Goal: Transaction & Acquisition: Book appointment/travel/reservation

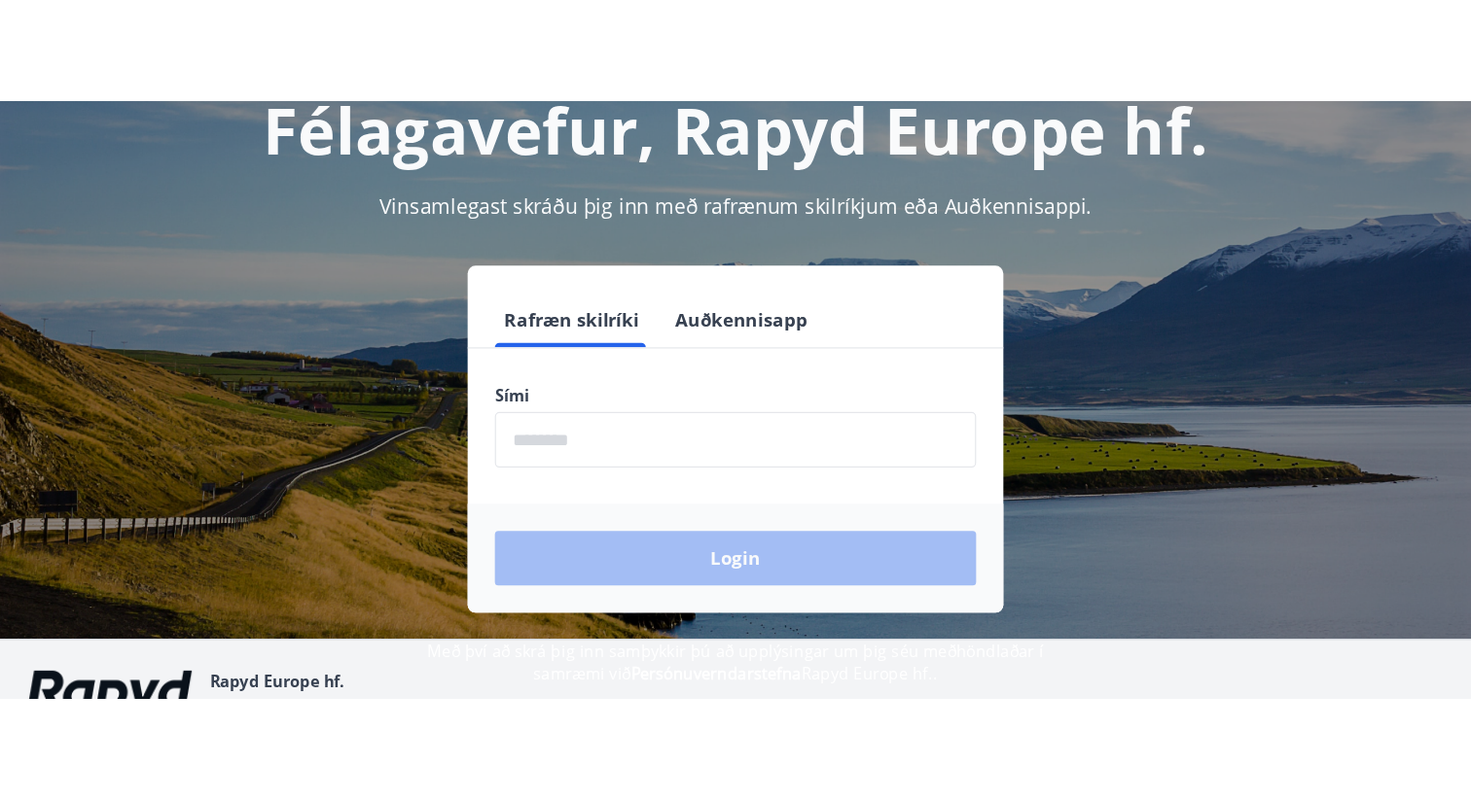
scroll to position [134, 0]
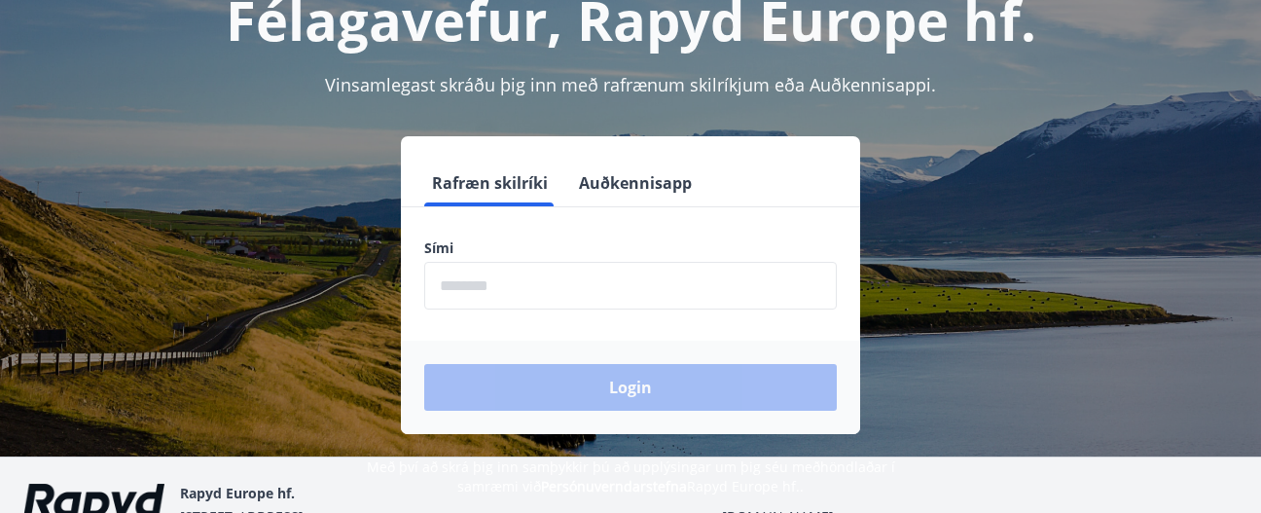
click at [607, 281] on input "phone" at bounding box center [630, 286] width 412 height 48
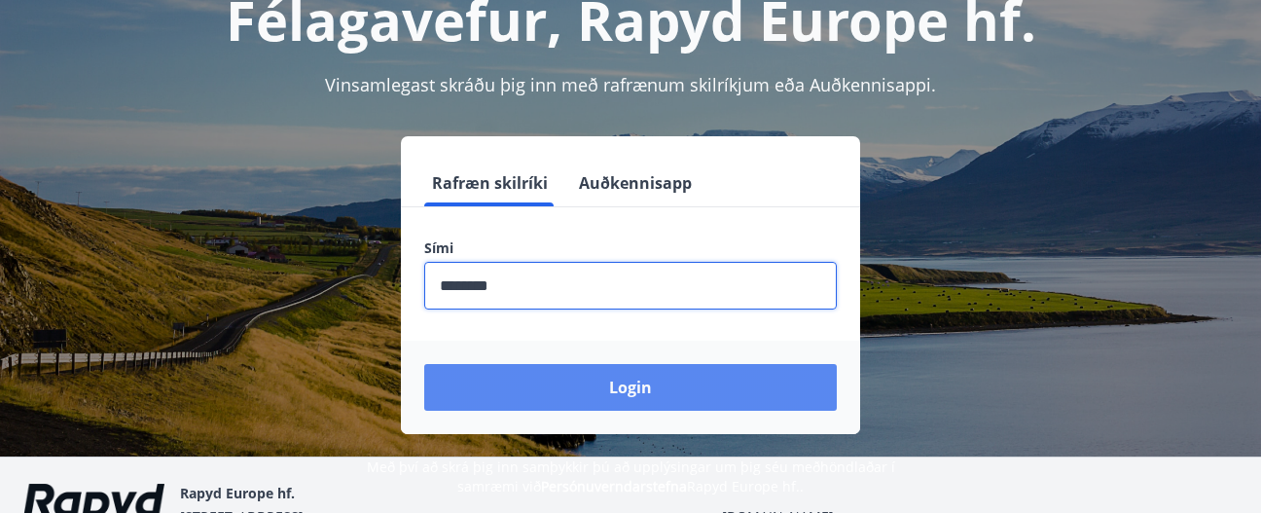
type input "********"
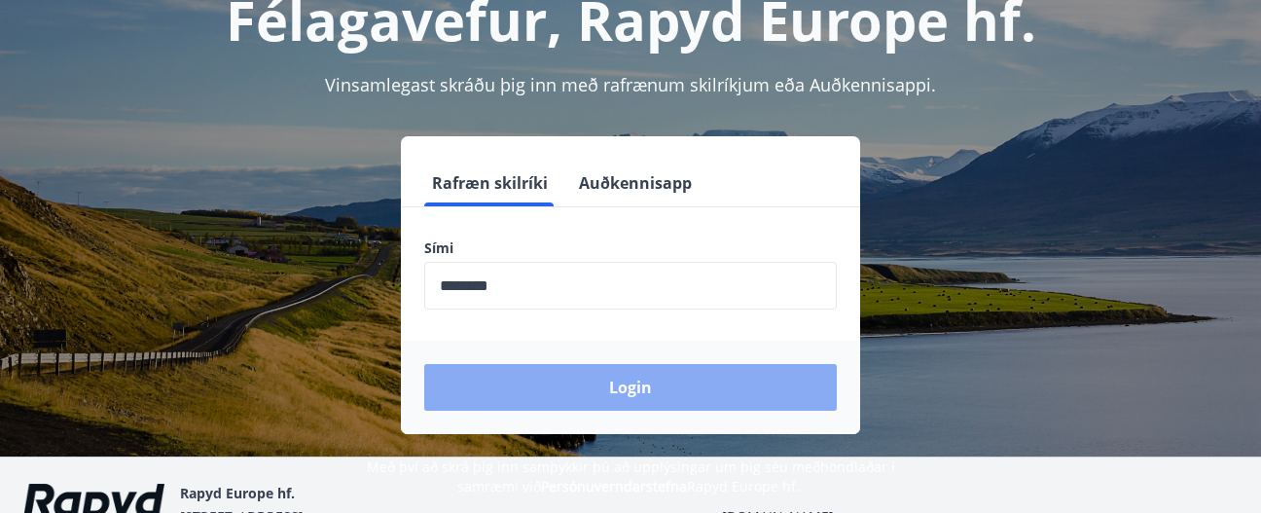
click at [611, 397] on button "Login" at bounding box center [630, 387] width 412 height 47
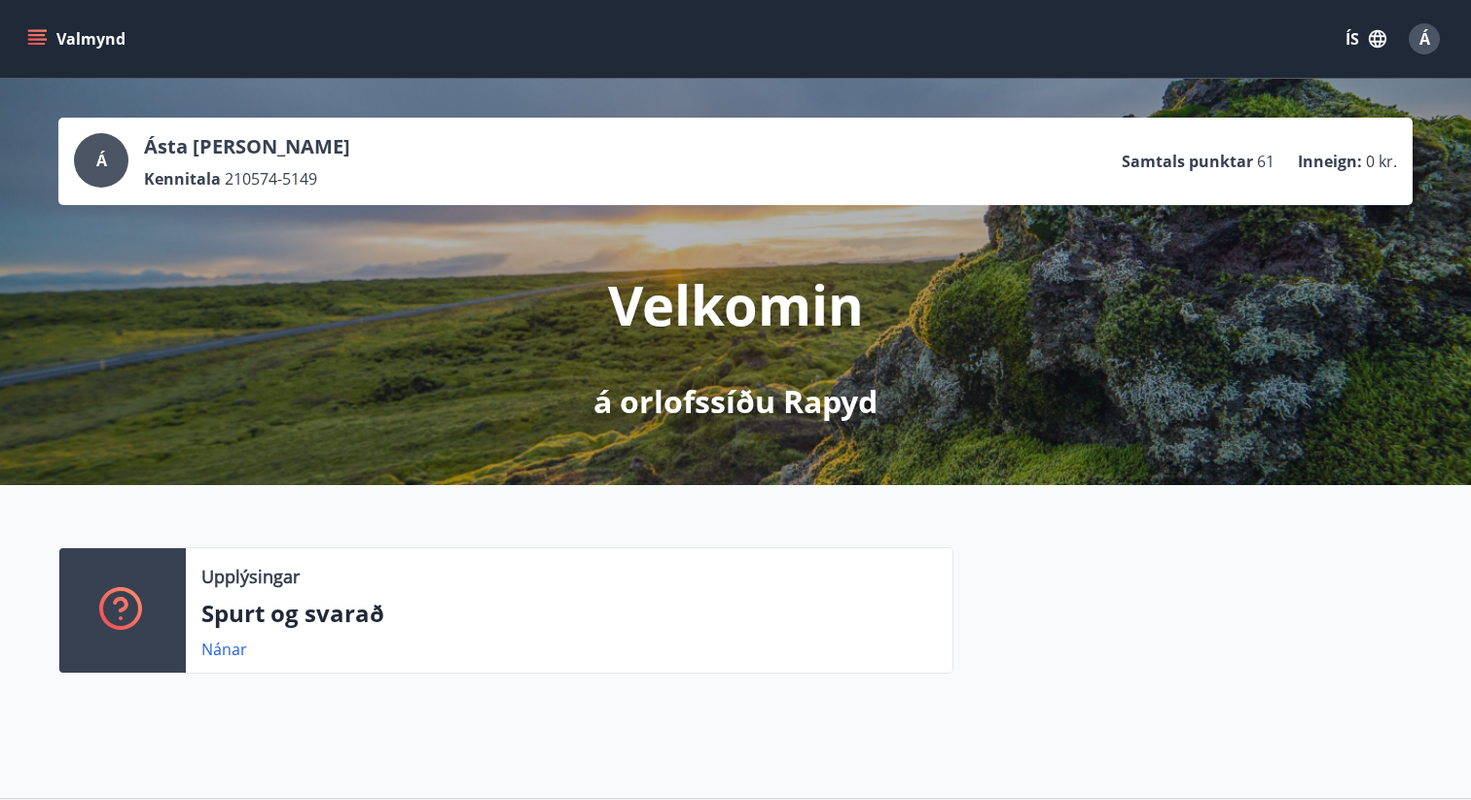
click at [31, 43] on icon "menu" at bounding box center [37, 44] width 18 height 2
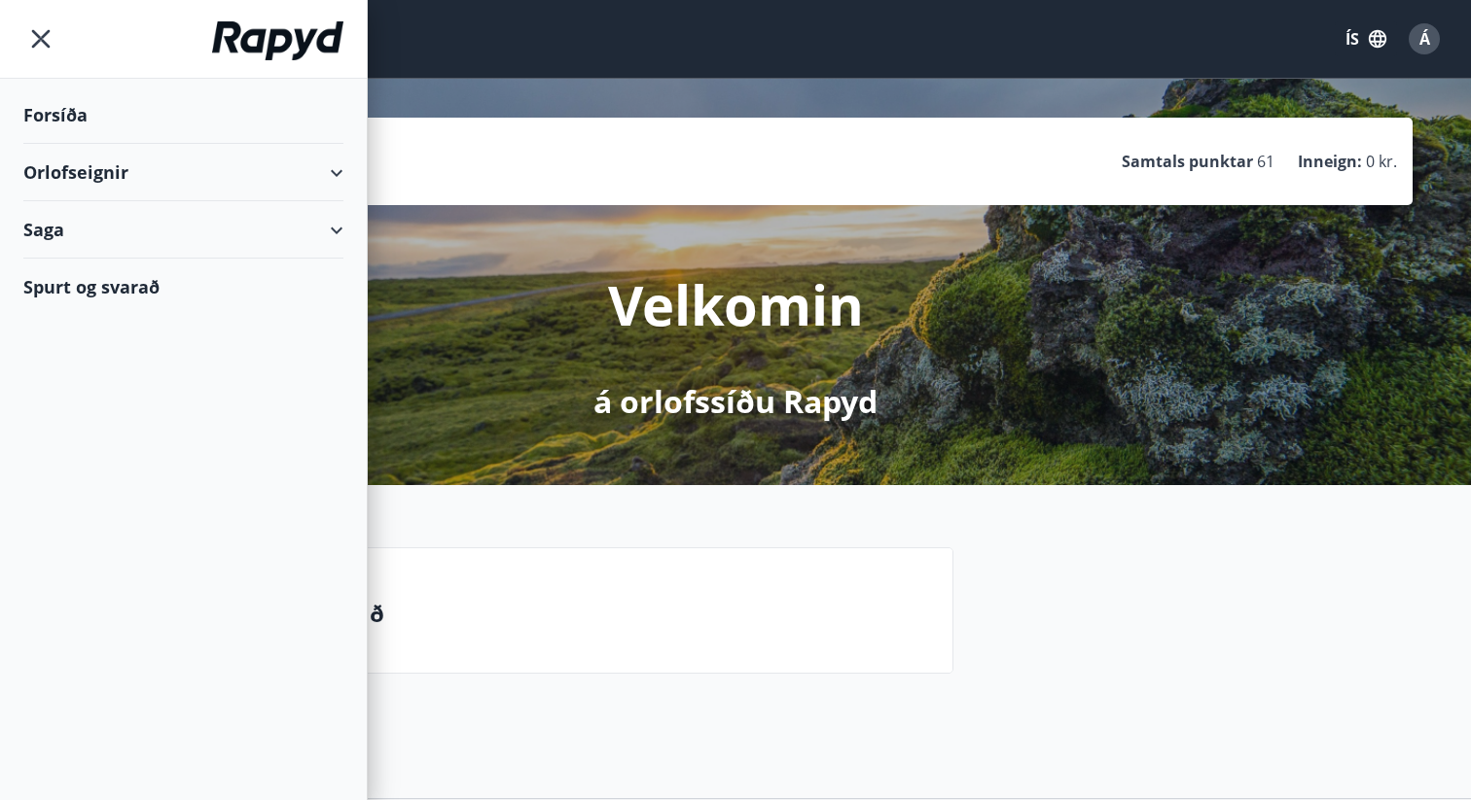
click at [125, 170] on div "Orlofseignir" at bounding box center [183, 172] width 320 height 57
click at [102, 255] on div "Bókunardagatal" at bounding box center [183, 262] width 289 height 41
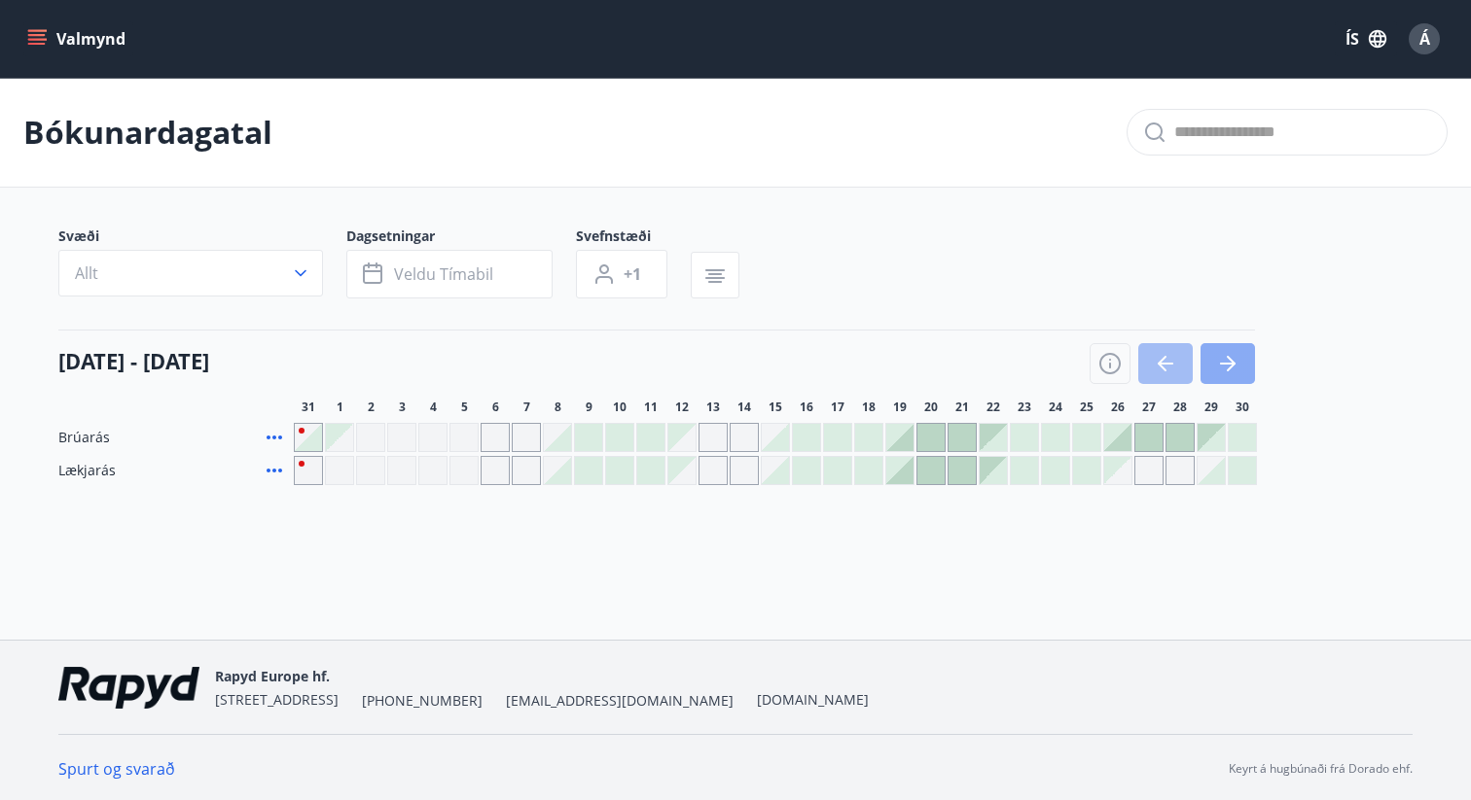
click at [1225, 369] on icon "button" at bounding box center [1227, 363] width 23 height 23
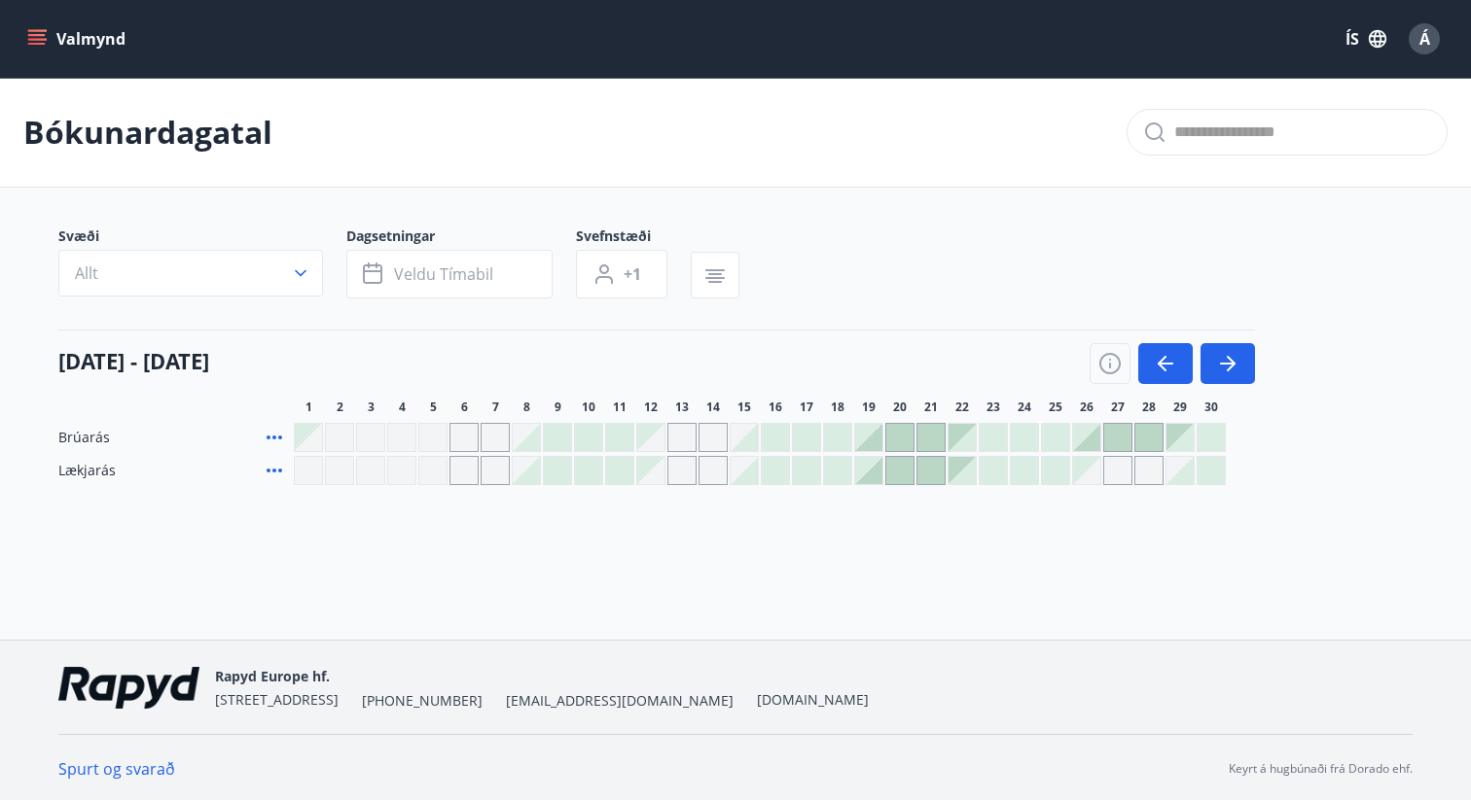
click at [901, 472] on div at bounding box center [899, 470] width 27 height 27
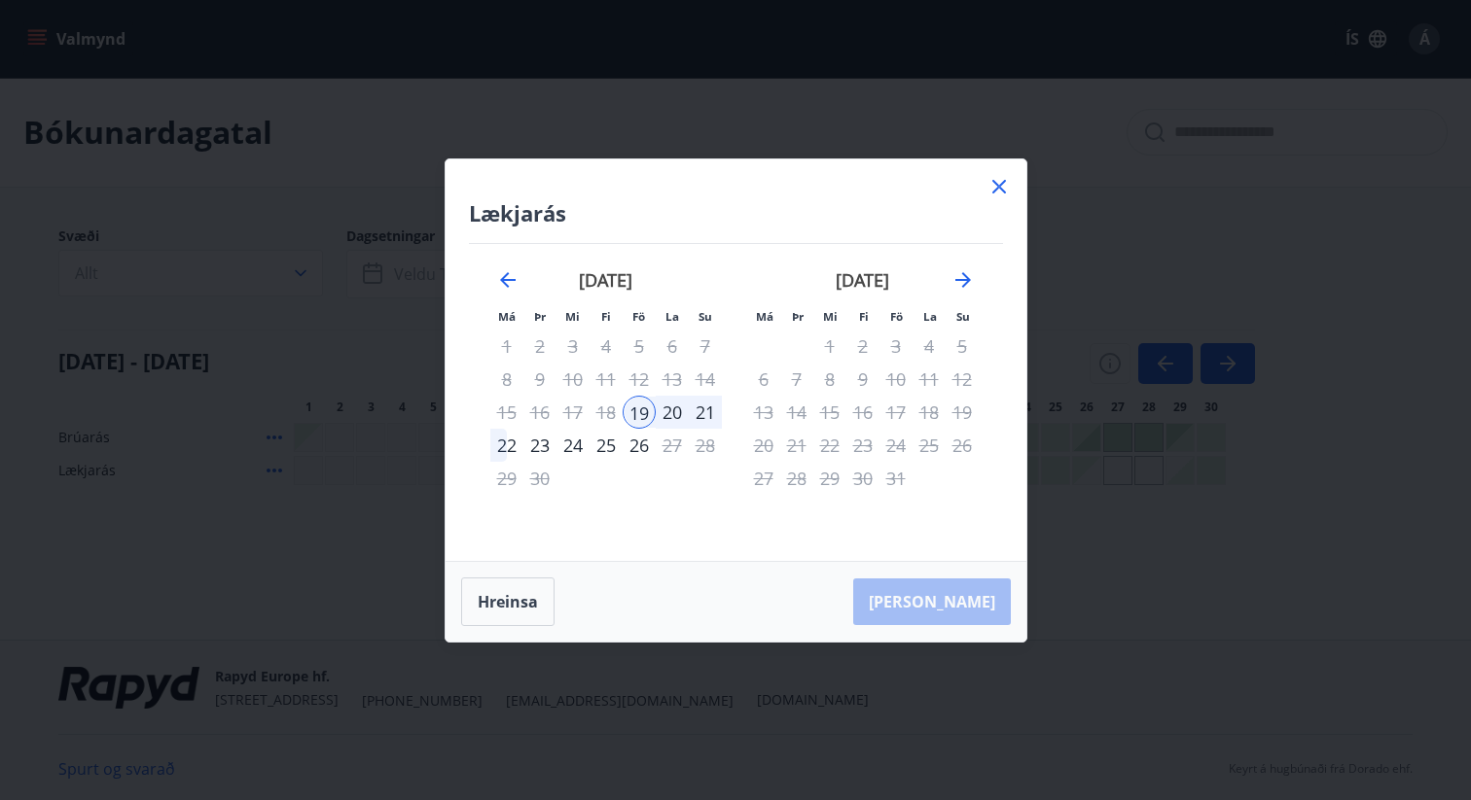
click at [1001, 190] on icon at bounding box center [999, 187] width 14 height 14
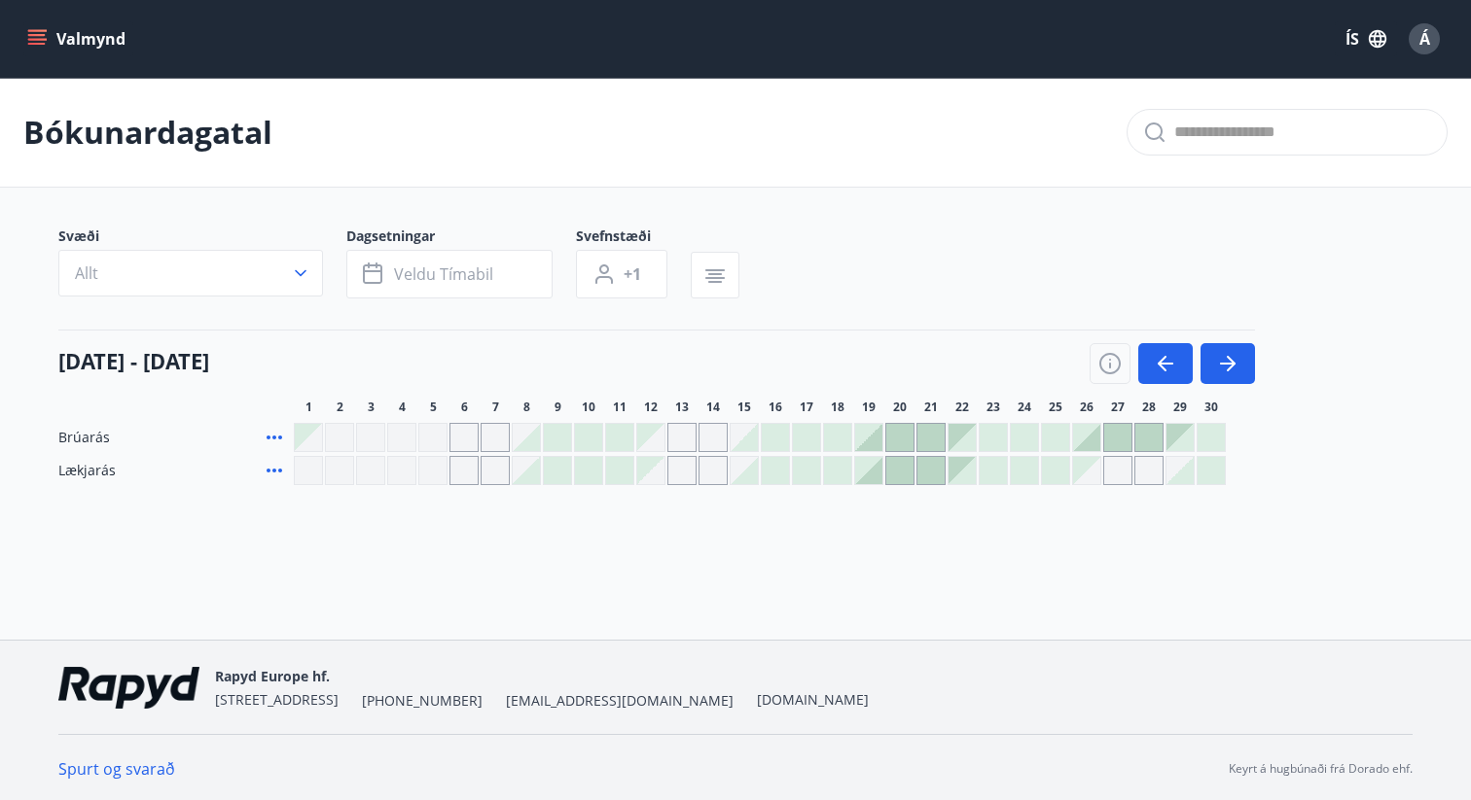
click at [684, 473] on div "Gráir dagar eru ekki bókanlegir" at bounding box center [681, 470] width 29 height 29
click at [899, 541] on div "Bókunardagatal Svæði Allt Dagsetningar Veldu tímabil Svefnstæði +1 01 september…" at bounding box center [735, 320] width 1471 height 485
click at [1235, 369] on icon "button" at bounding box center [1227, 363] width 23 height 23
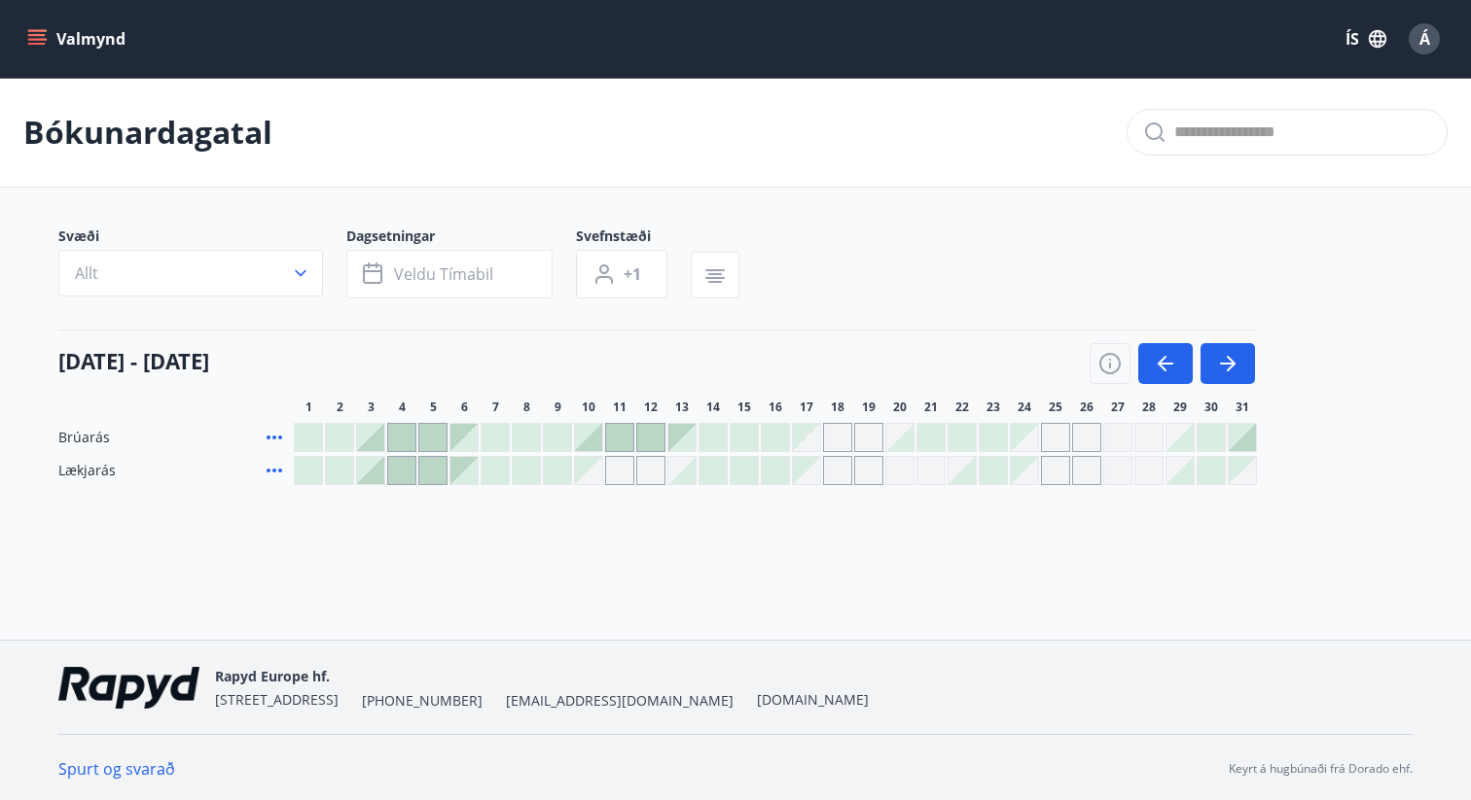
drag, startPoint x: 378, startPoint y: 480, endPoint x: 417, endPoint y: 480, distance: 38.9
click at [417, 480] on div at bounding box center [775, 470] width 963 height 29
click at [379, 478] on div at bounding box center [370, 470] width 27 height 27
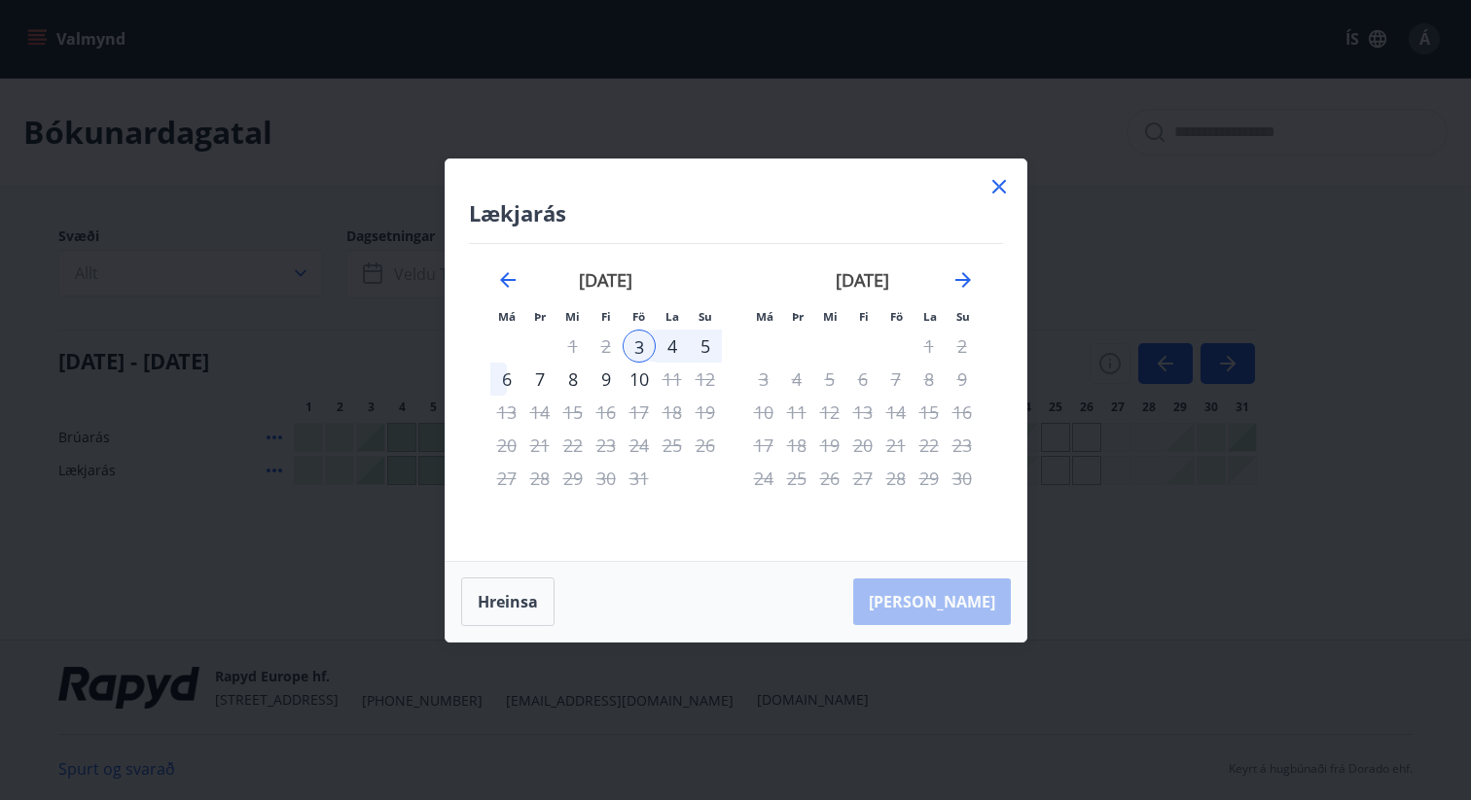
click at [507, 378] on div "6" at bounding box center [506, 379] width 33 height 33
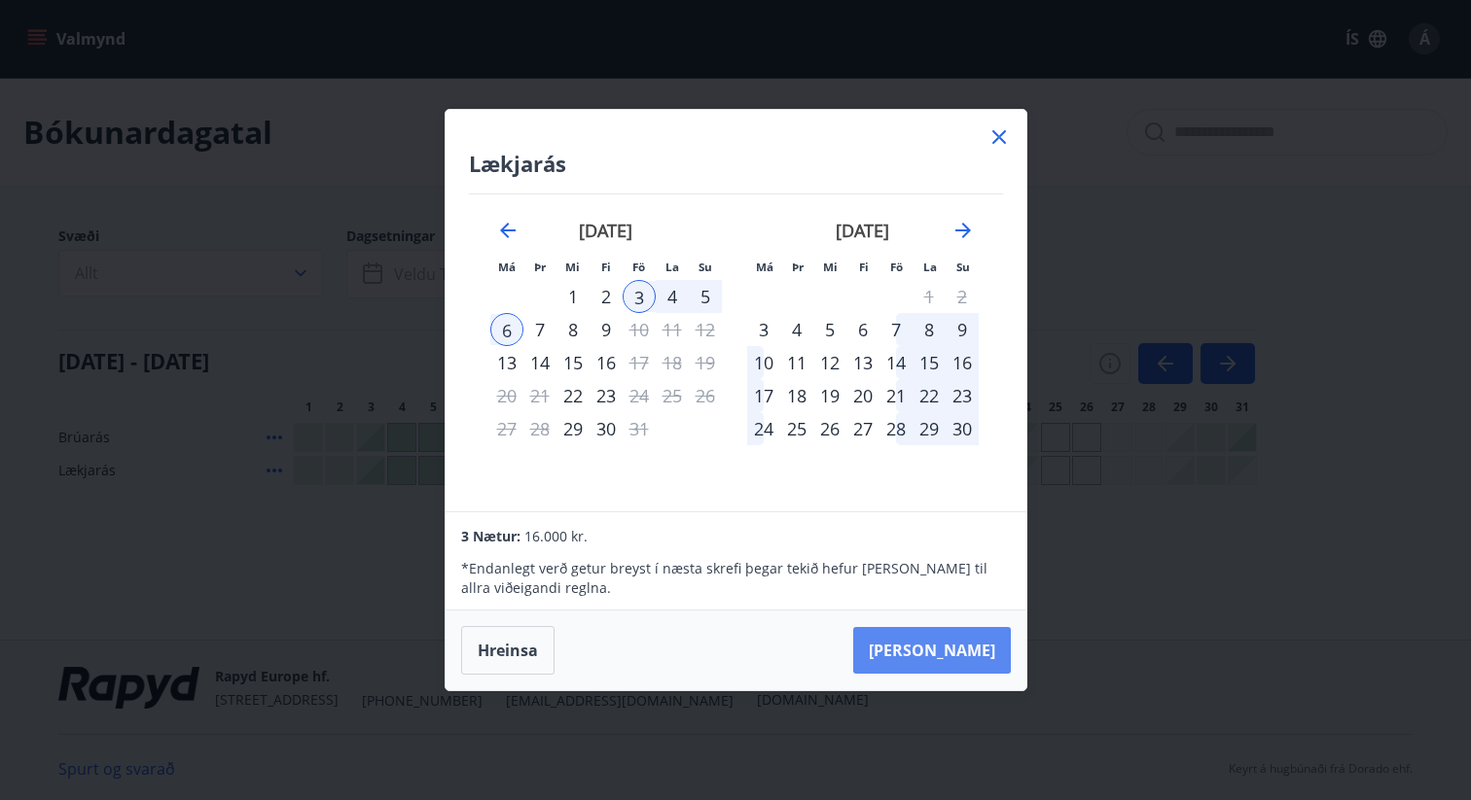
click at [964, 652] on button "Taka Frá" at bounding box center [932, 650] width 158 height 47
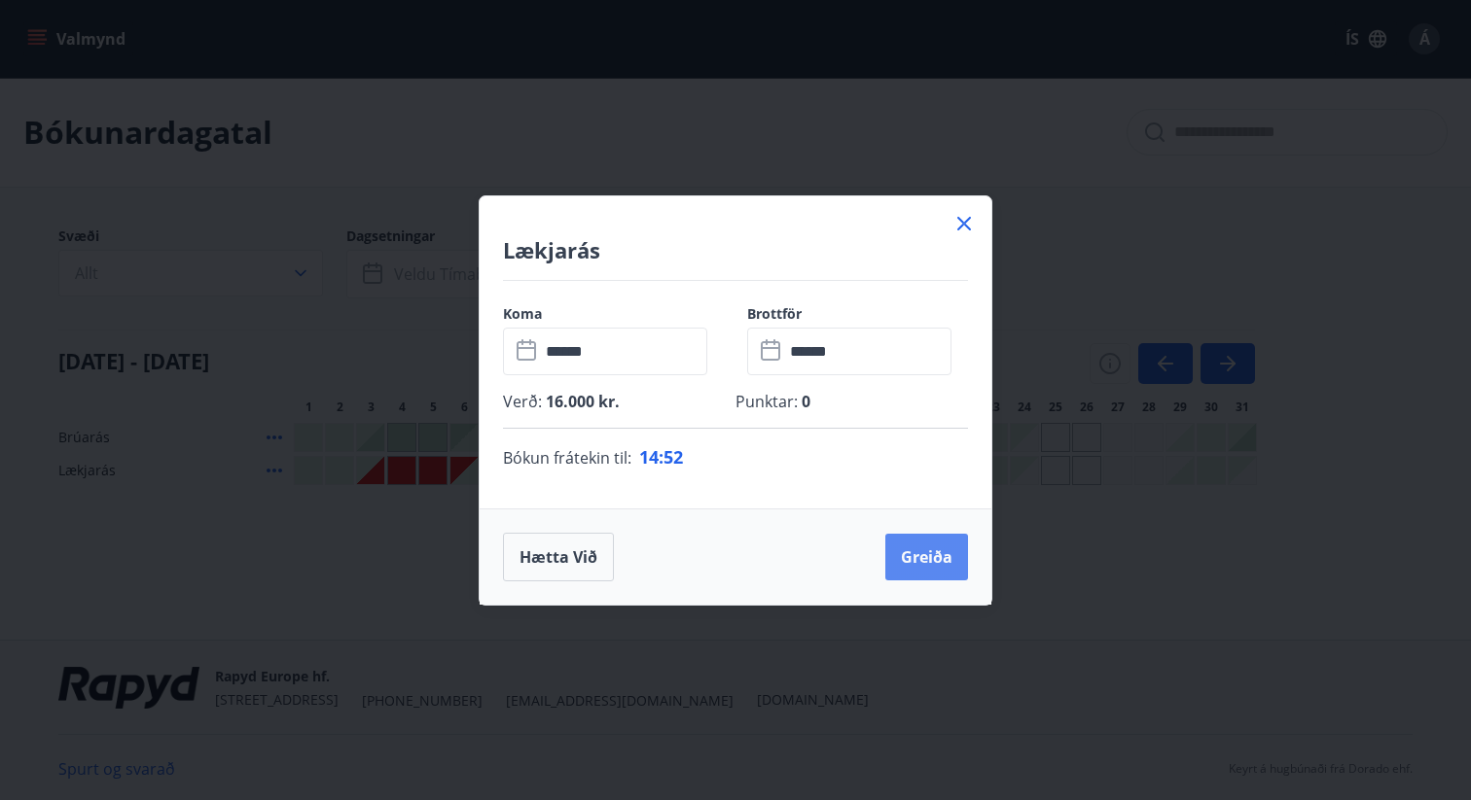
click at [928, 554] on button "Greiða" at bounding box center [926, 557] width 83 height 47
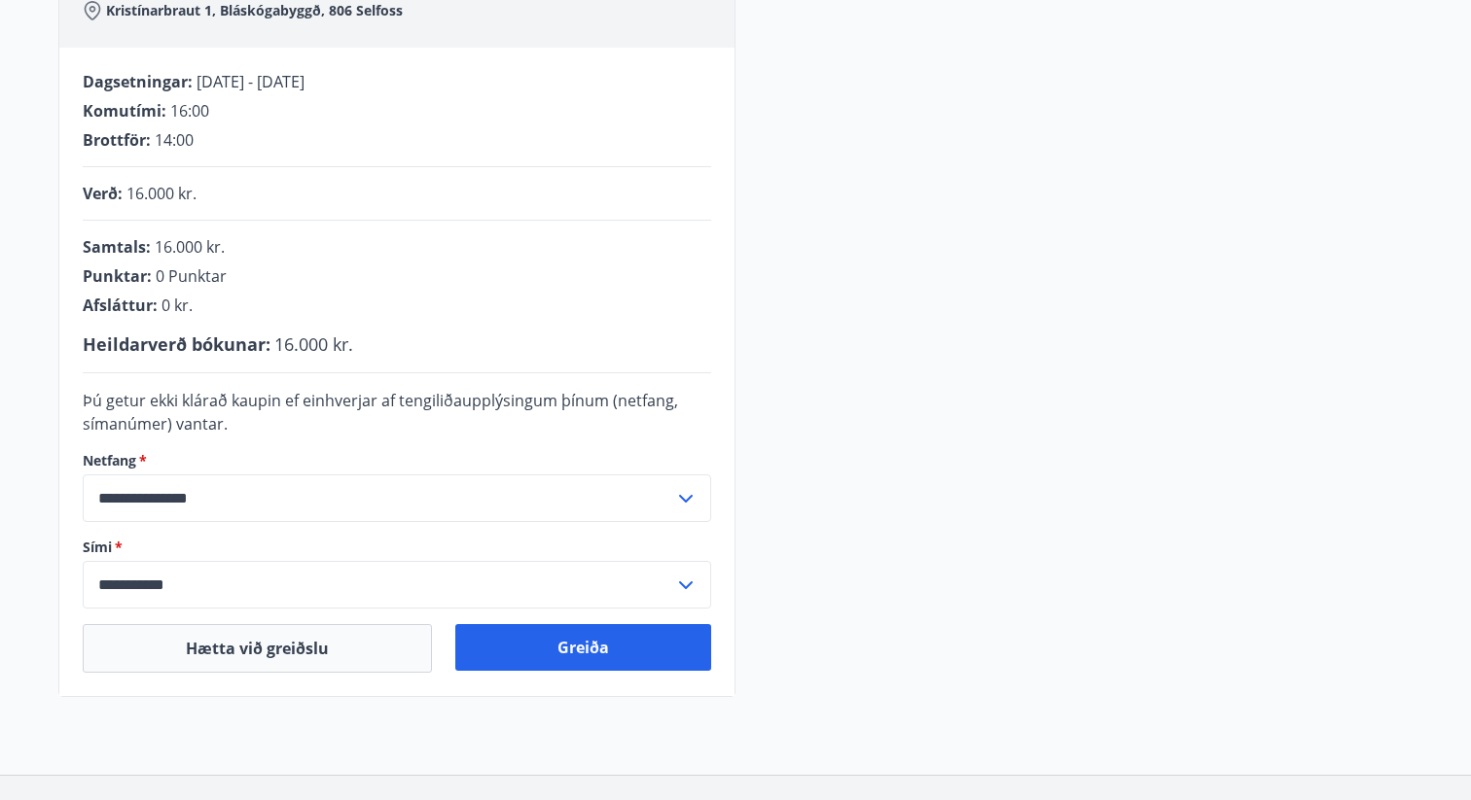
scroll to position [350, 0]
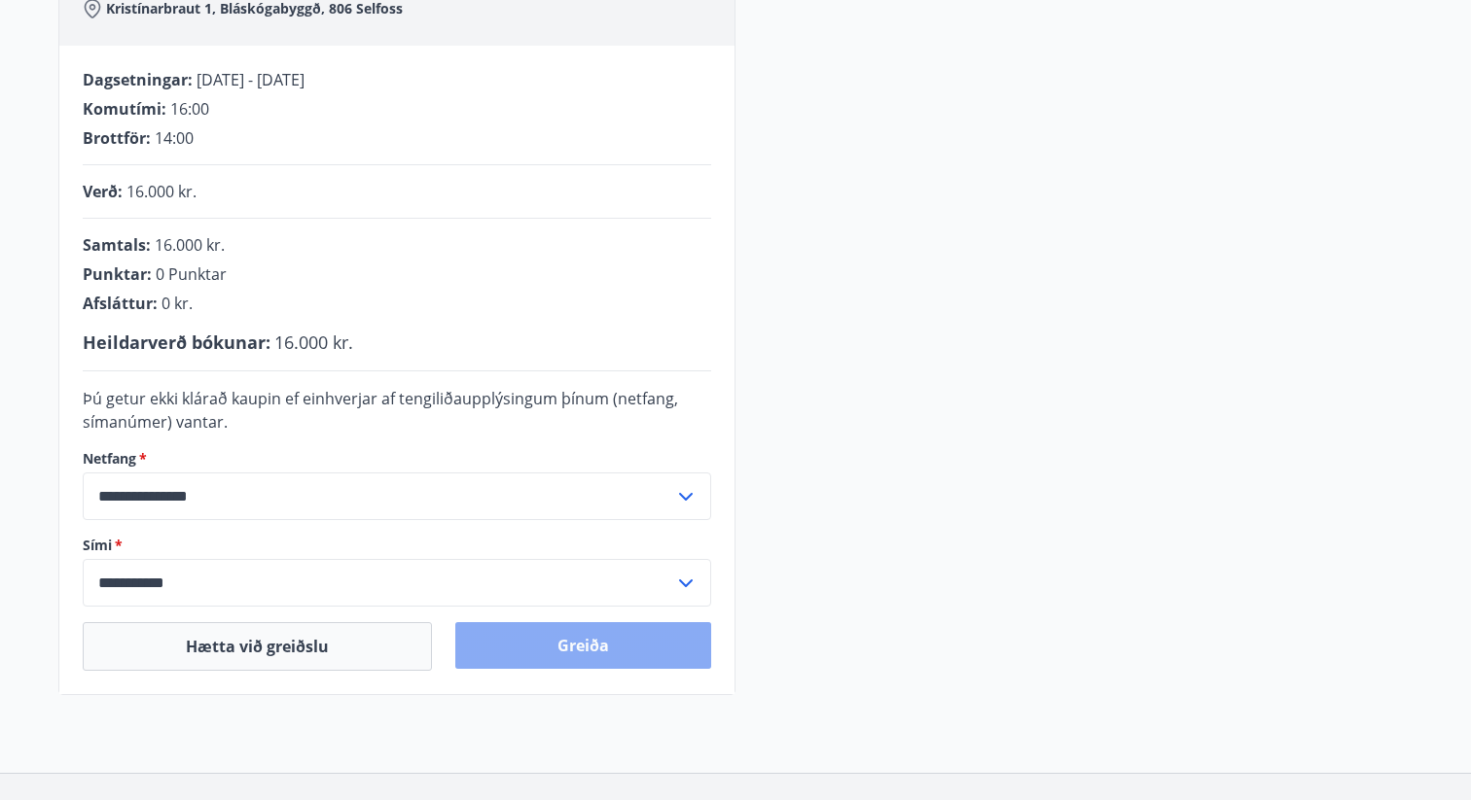
click at [593, 651] on button "Greiða" at bounding box center [583, 645] width 256 height 47
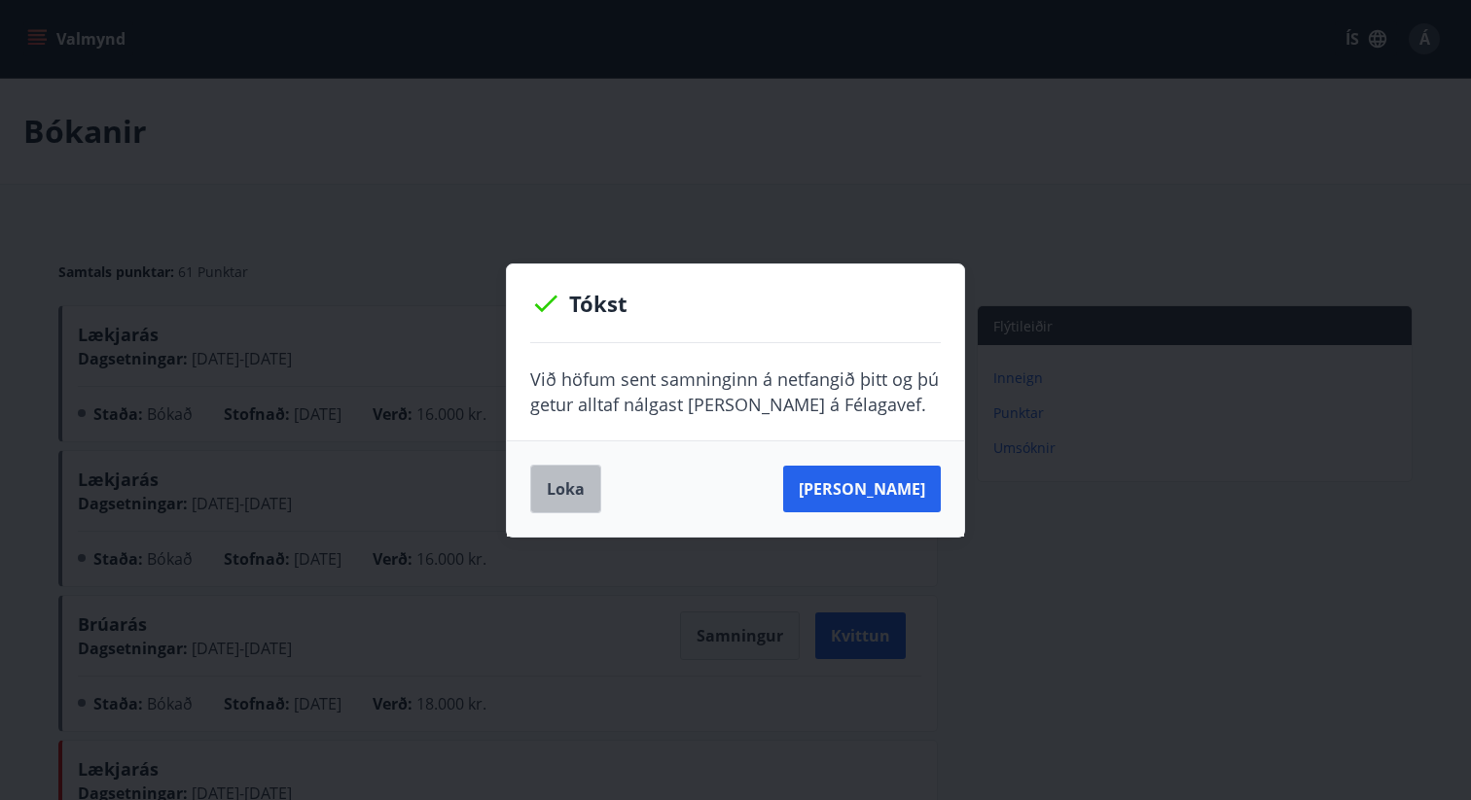
click at [578, 489] on button "Loka" at bounding box center [565, 489] width 71 height 49
